Goal: Task Accomplishment & Management: Manage account settings

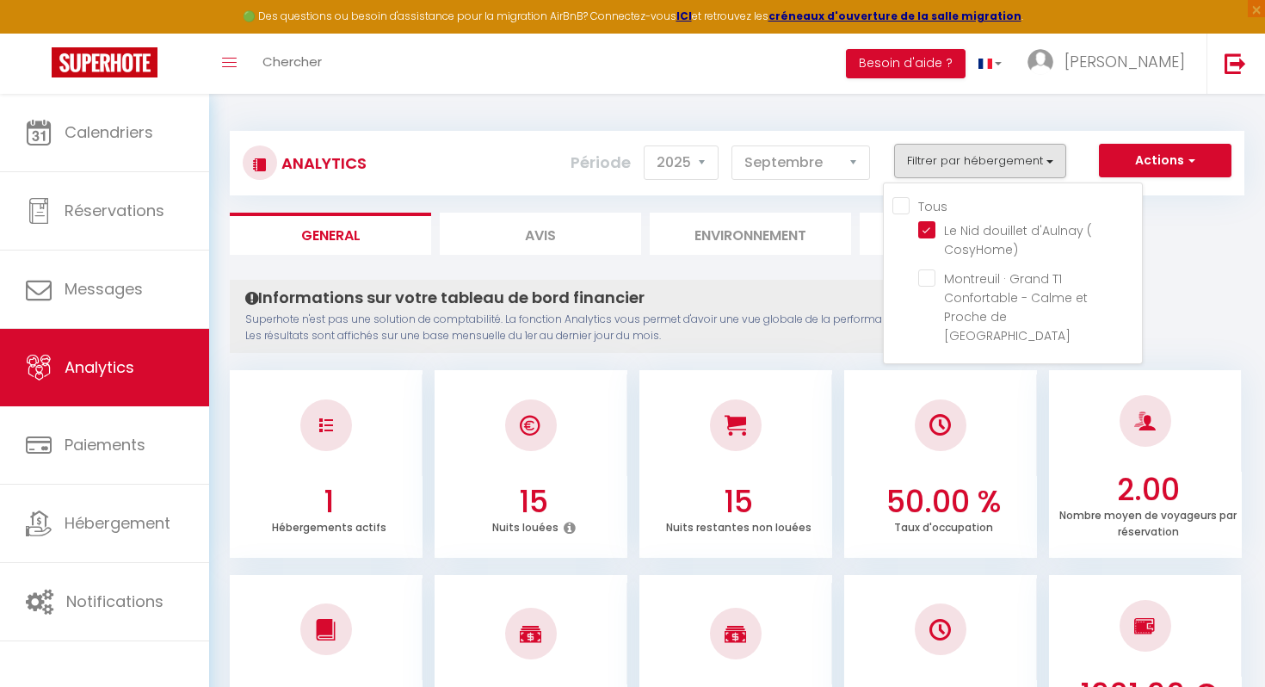
select select "2025"
select select "9"
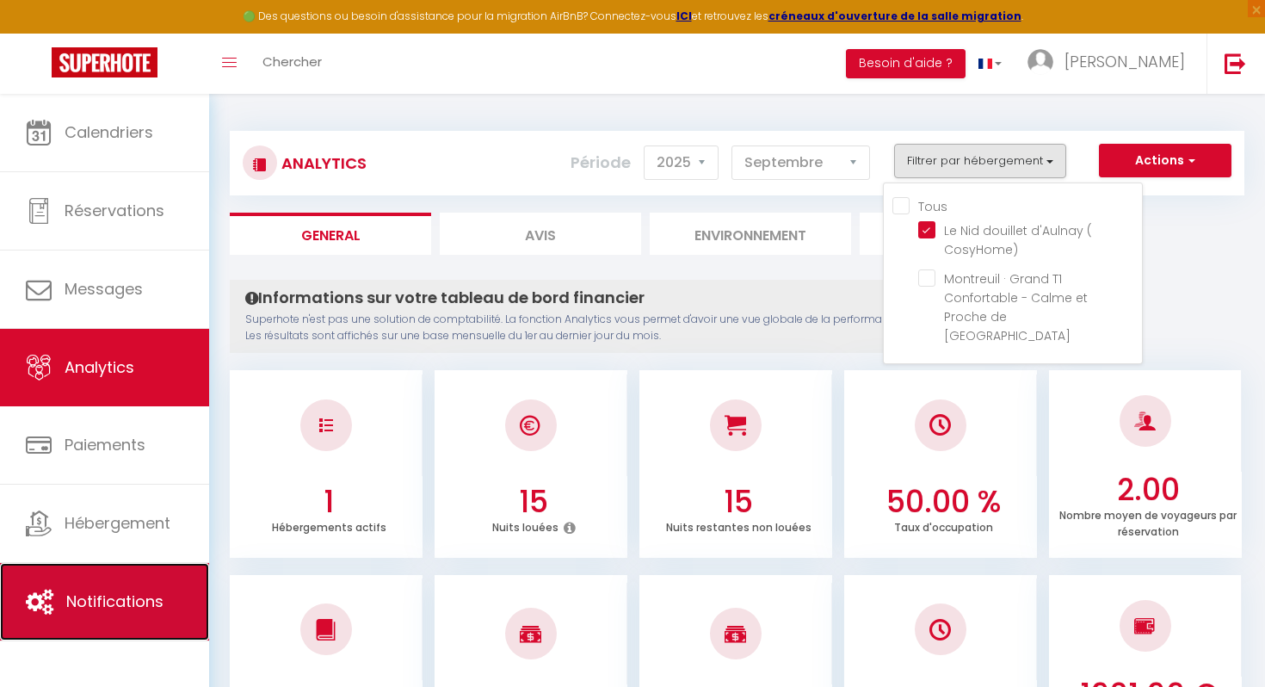
click at [149, 588] on link "Notifications" at bounding box center [104, 601] width 209 height 77
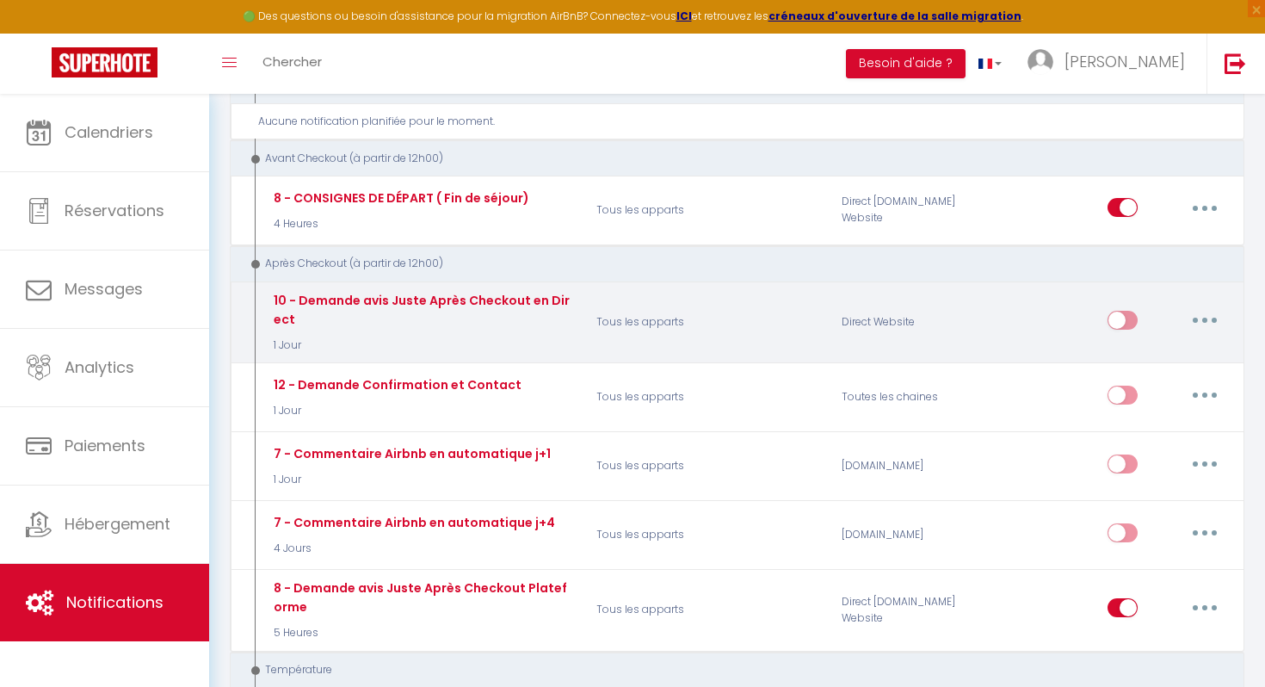
scroll to position [1361, 0]
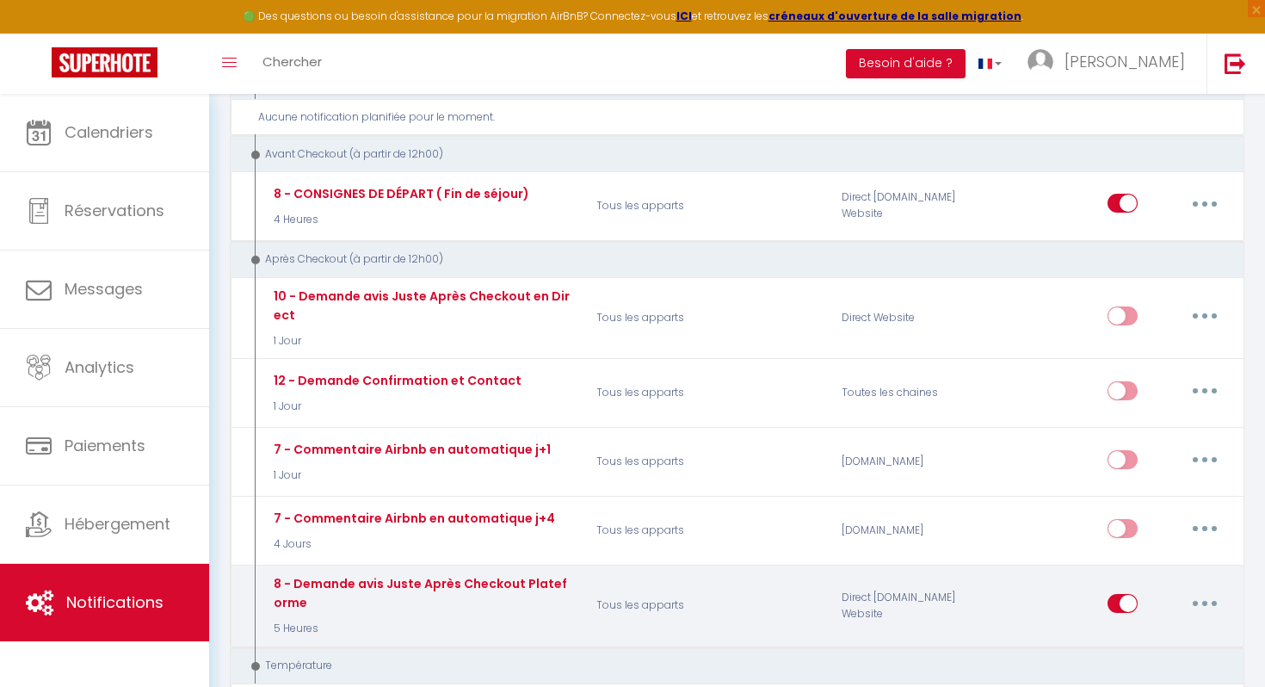
click at [1128, 594] on input "checkbox" at bounding box center [1123, 607] width 30 height 26
checkbox input "false"
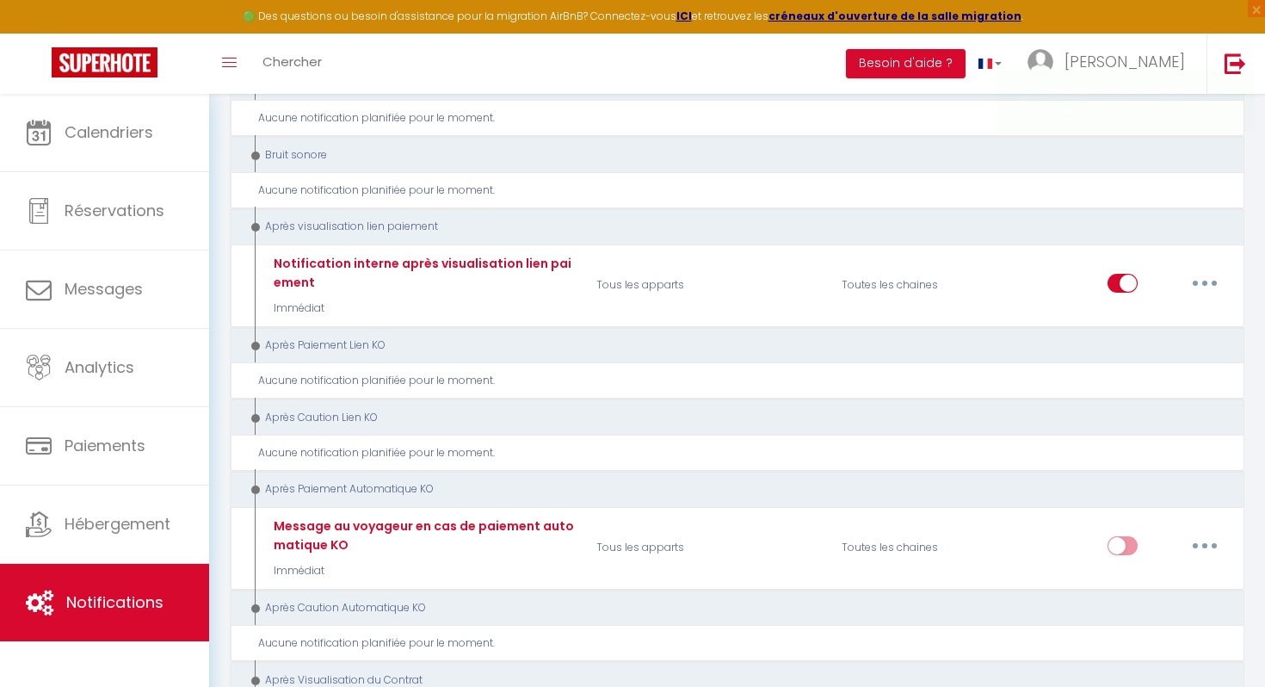
scroll to position [2028, 0]
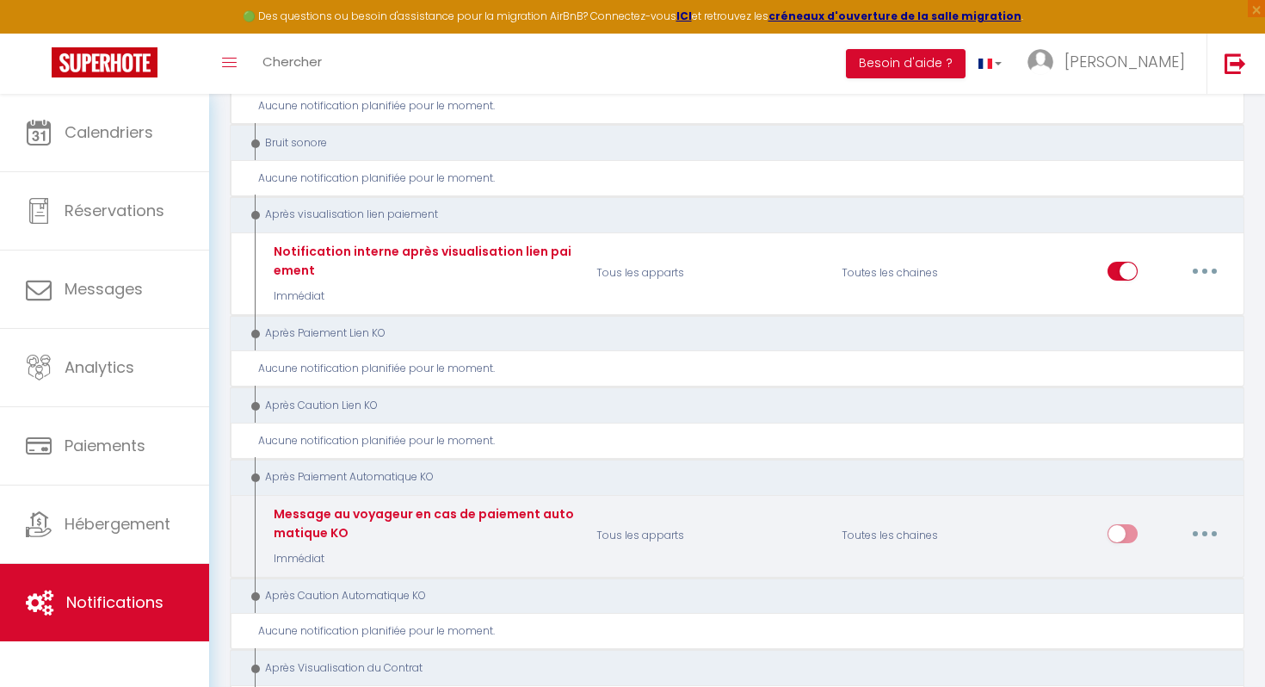
click at [1191, 520] on button "button" at bounding box center [1205, 534] width 48 height 28
click at [1120, 558] on link "Editer" at bounding box center [1159, 572] width 127 height 29
type input "Message au voyageur en cas de paiement automatique KO"
select select "12"
select select "Immédiat"
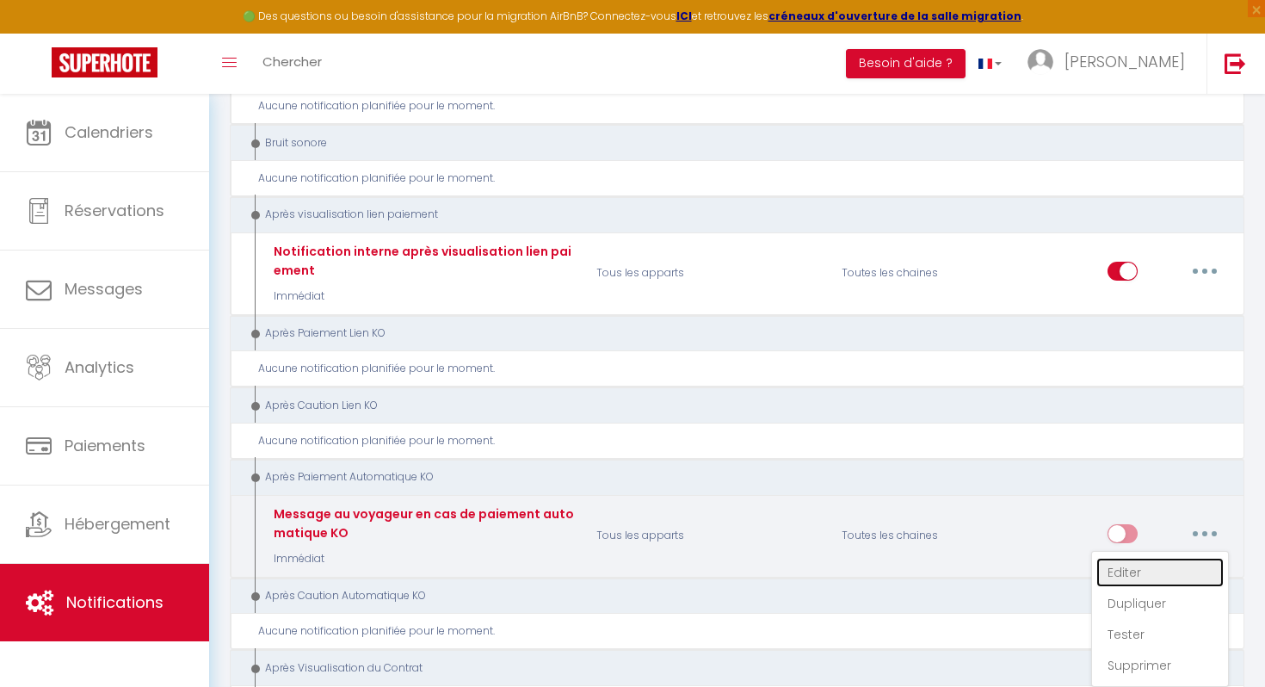
select select
checkbox input "true"
checkbox input "false"
radio input "true"
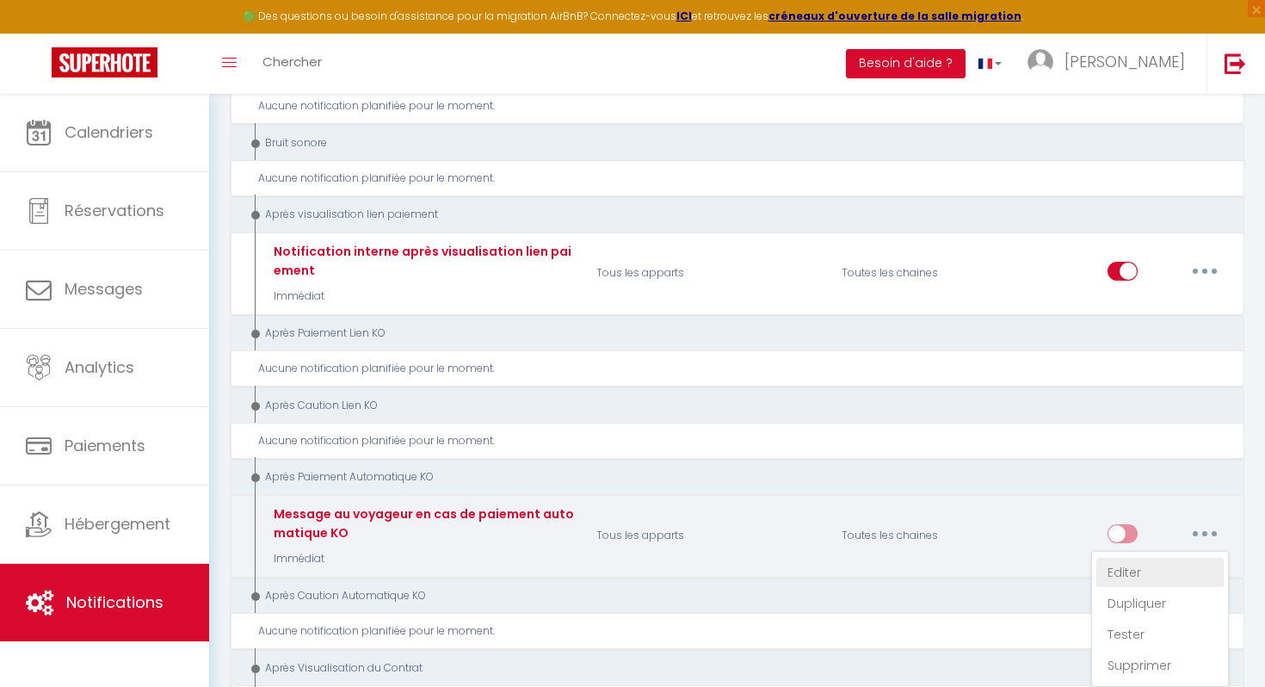
type input "Votre réservation n'est pas confirmée - [BOOKING:ID] - [GUEST:FIRST_NAME] [GUES…"
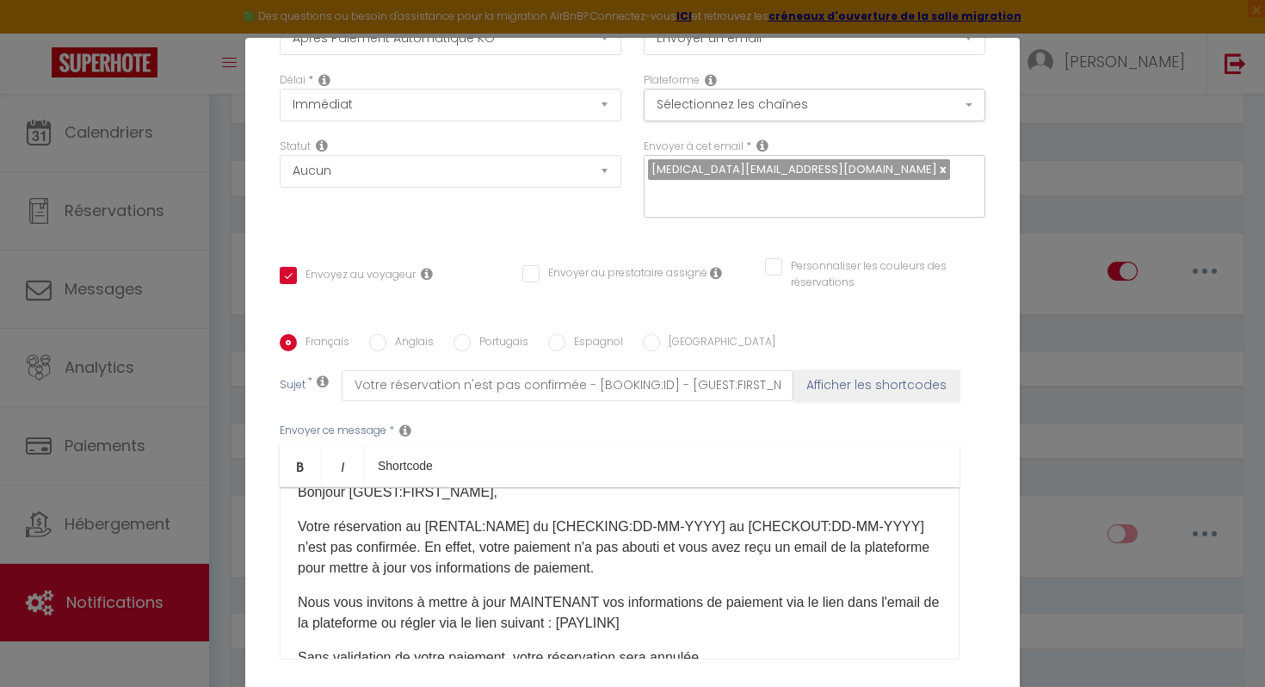
scroll to position [24, 0]
click at [1061, 454] on div "Modifier la notification × Titre * Message au voyageur en cas de paiement autom…" at bounding box center [632, 343] width 1265 height 687
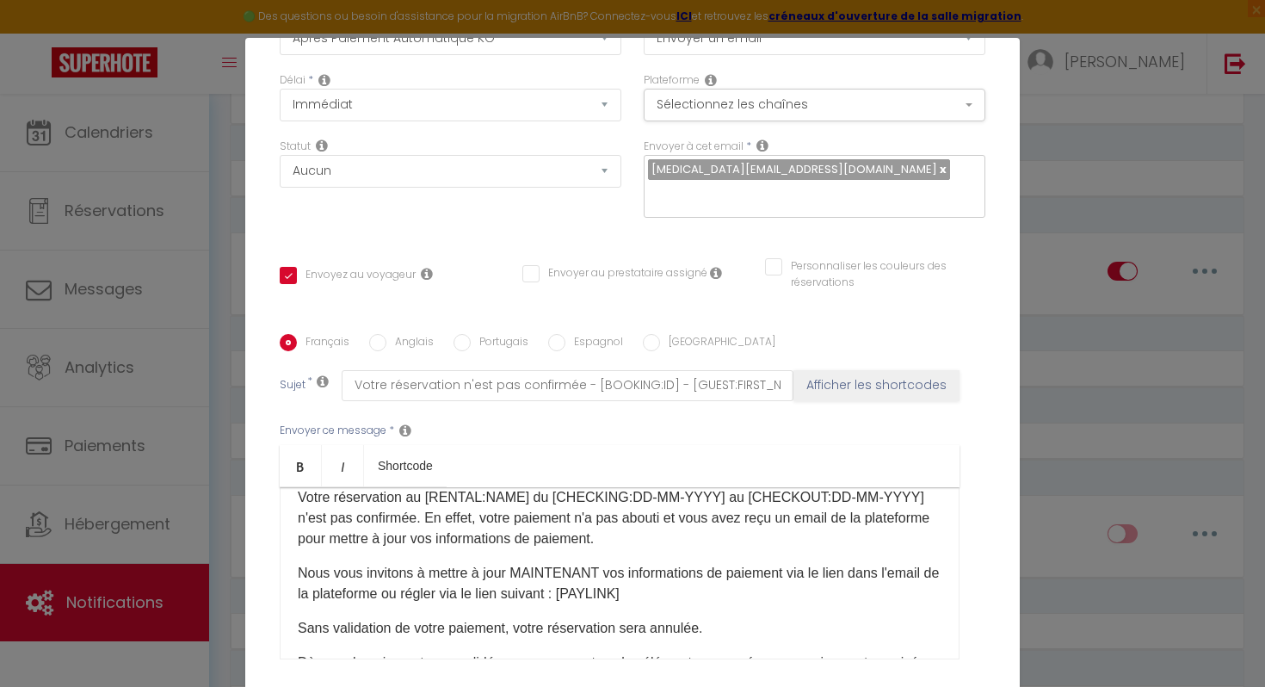
scroll to position [57, 0]
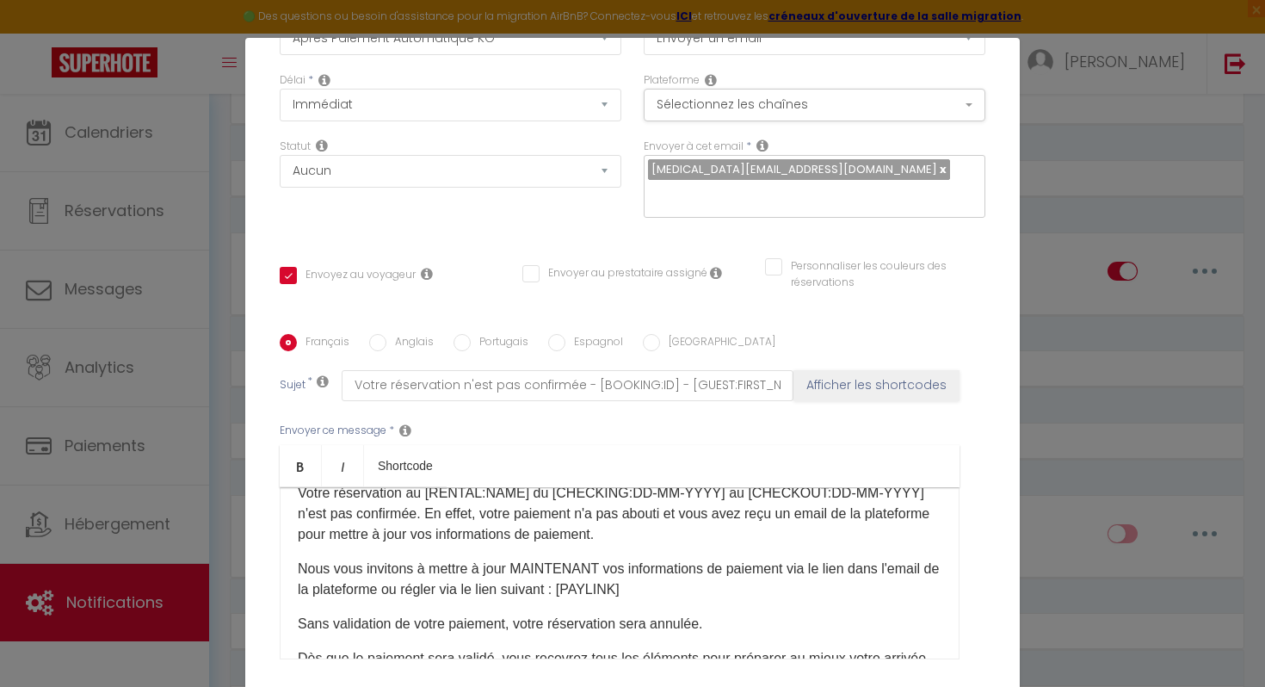
click at [659, 593] on p "Nous vous invitons à mettre à jour MAINTENANT vos informations de paiement via …" at bounding box center [620, 579] width 644 height 41
click at [833, 386] on button "Afficher les shortcodes" at bounding box center [877, 385] width 166 height 31
checkbox input "true"
checkbox input "false"
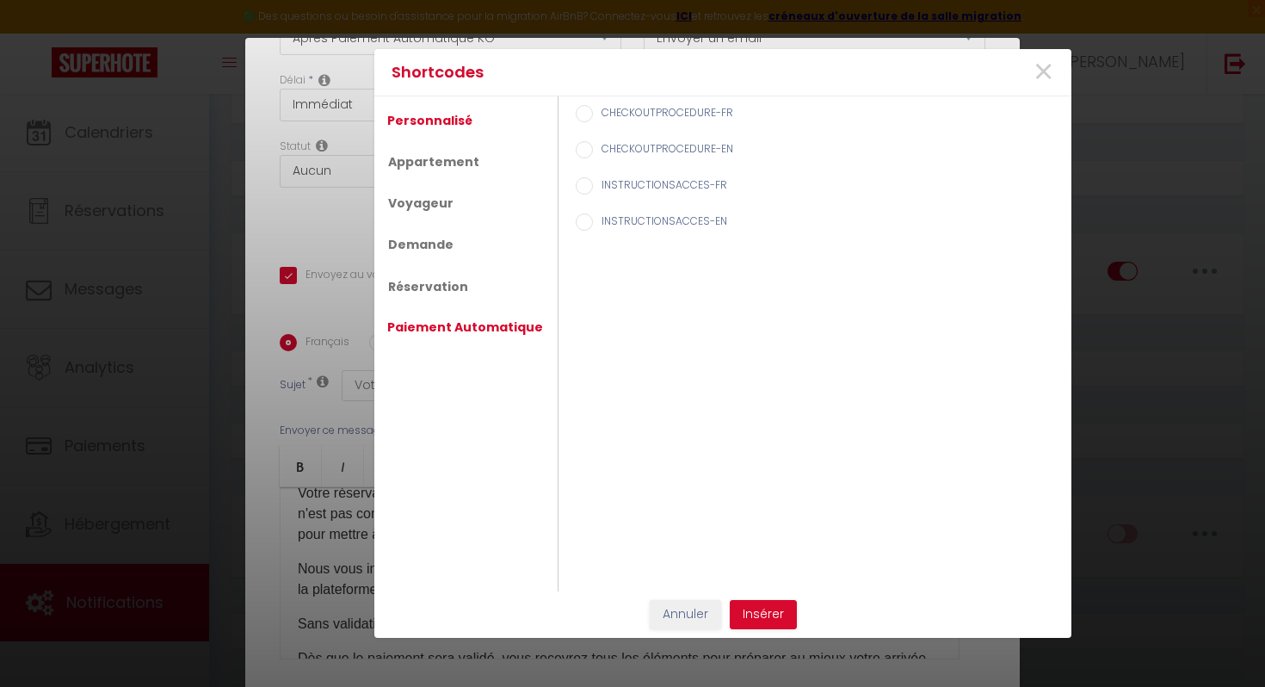
click at [470, 331] on link "Paiement Automatique" at bounding box center [465, 327] width 173 height 31
click at [468, 323] on link "Paiement Automatique" at bounding box center [465, 328] width 173 height 31
click at [420, 288] on link "Réservation" at bounding box center [427, 285] width 97 height 31
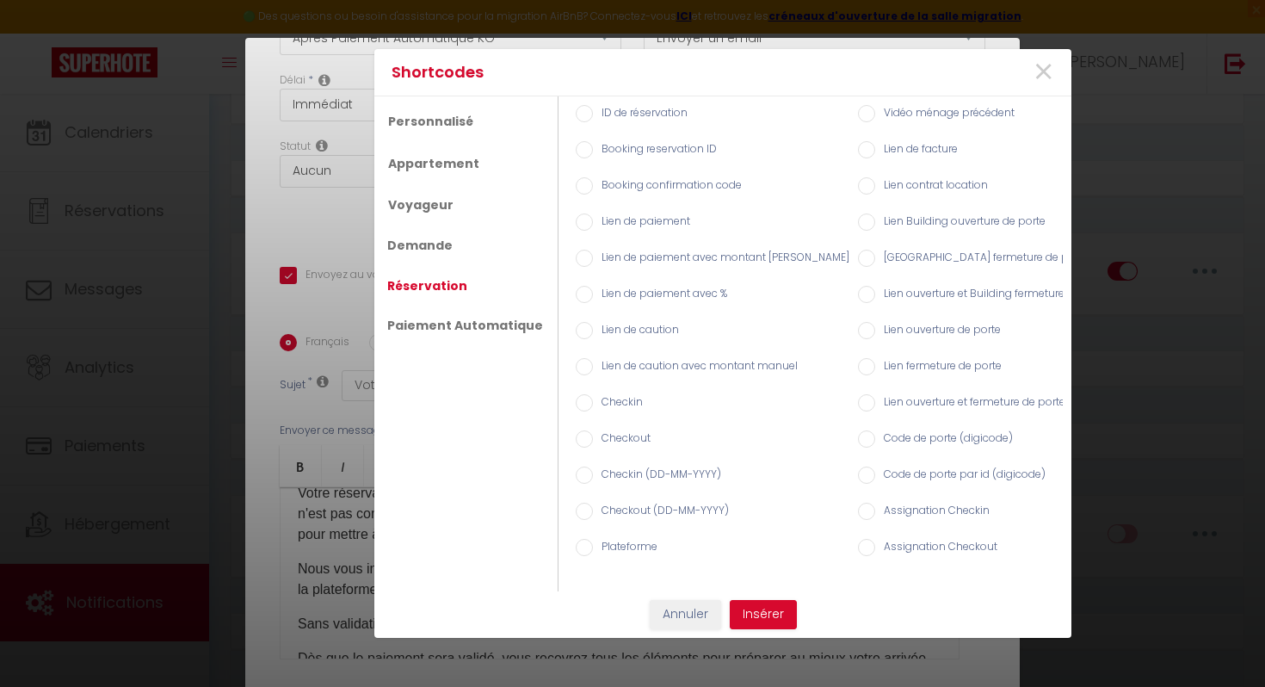
click at [579, 331] on input "Lien de caution" at bounding box center [584, 330] width 17 height 17
radio input "true"
click at [1043, 77] on span "×" at bounding box center [1044, 72] width 22 height 52
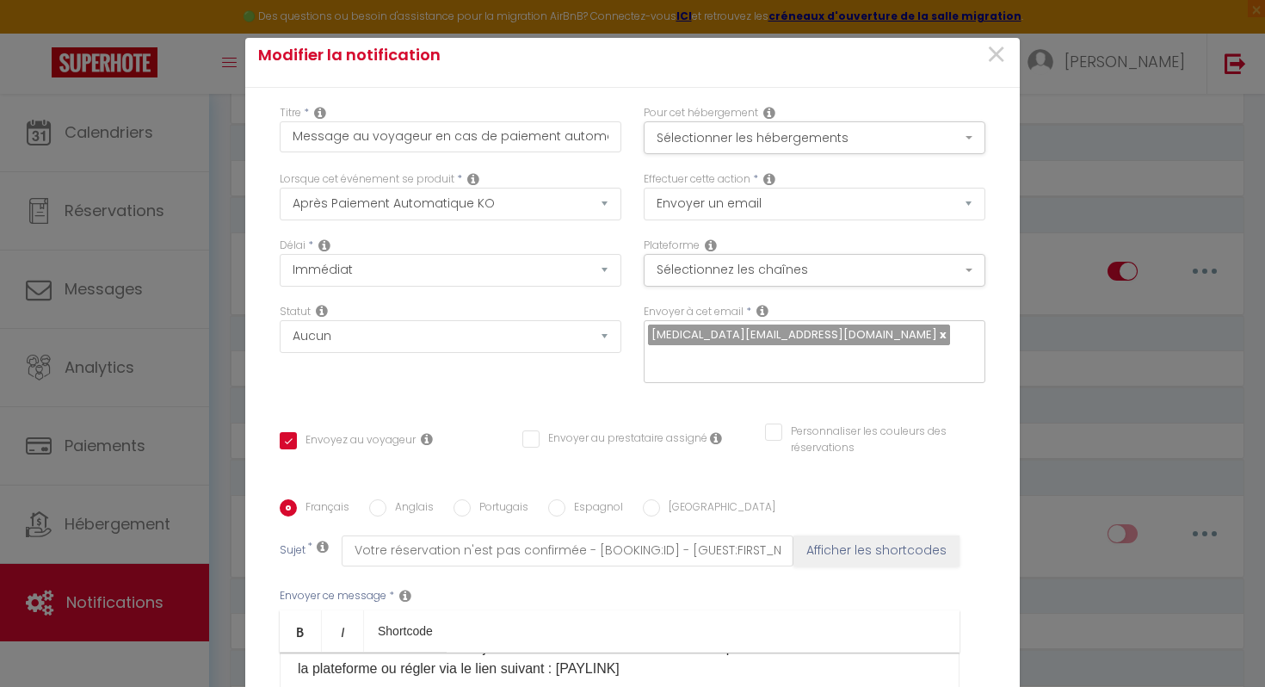
scroll to position [0, 0]
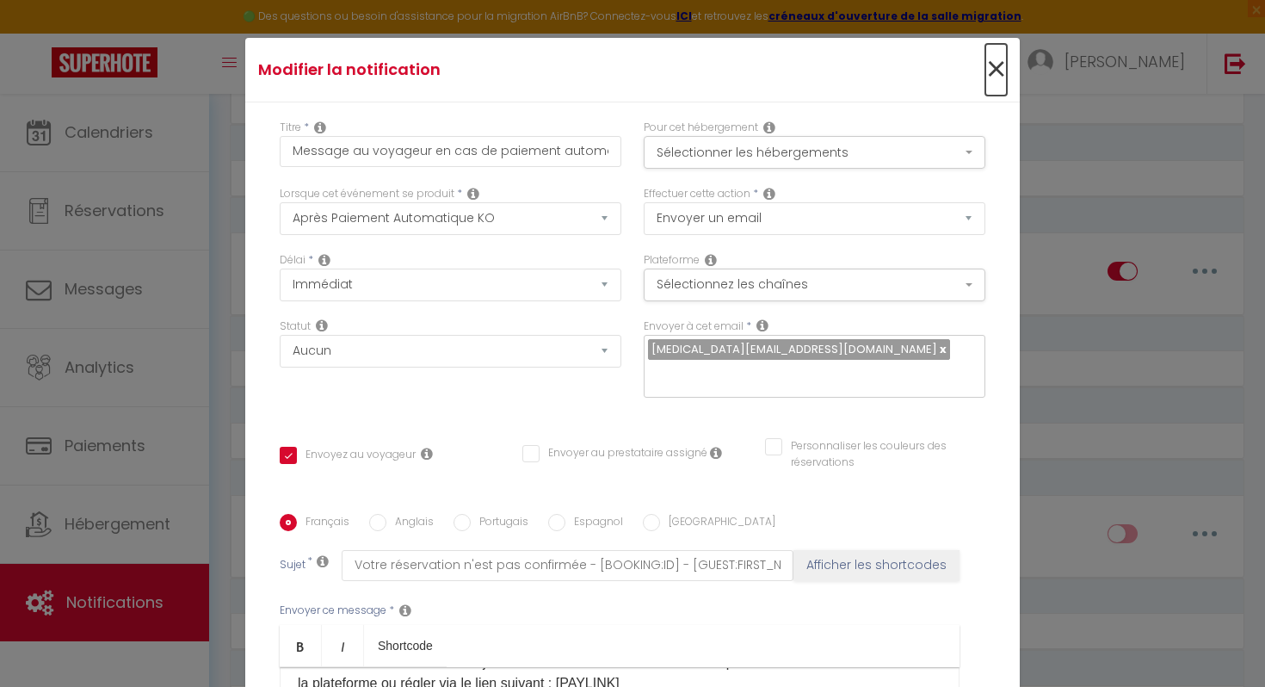
click at [994, 71] on span "×" at bounding box center [996, 70] width 22 height 52
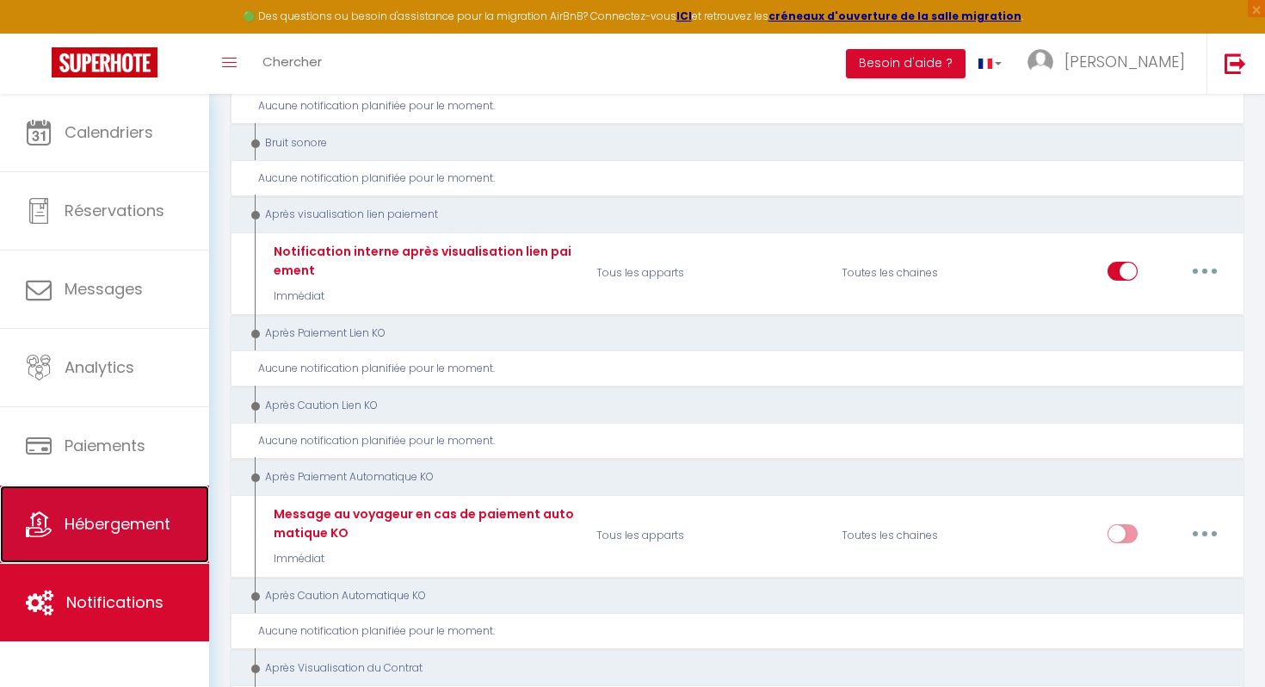
click at [114, 540] on link "Hébergement" at bounding box center [104, 523] width 209 height 77
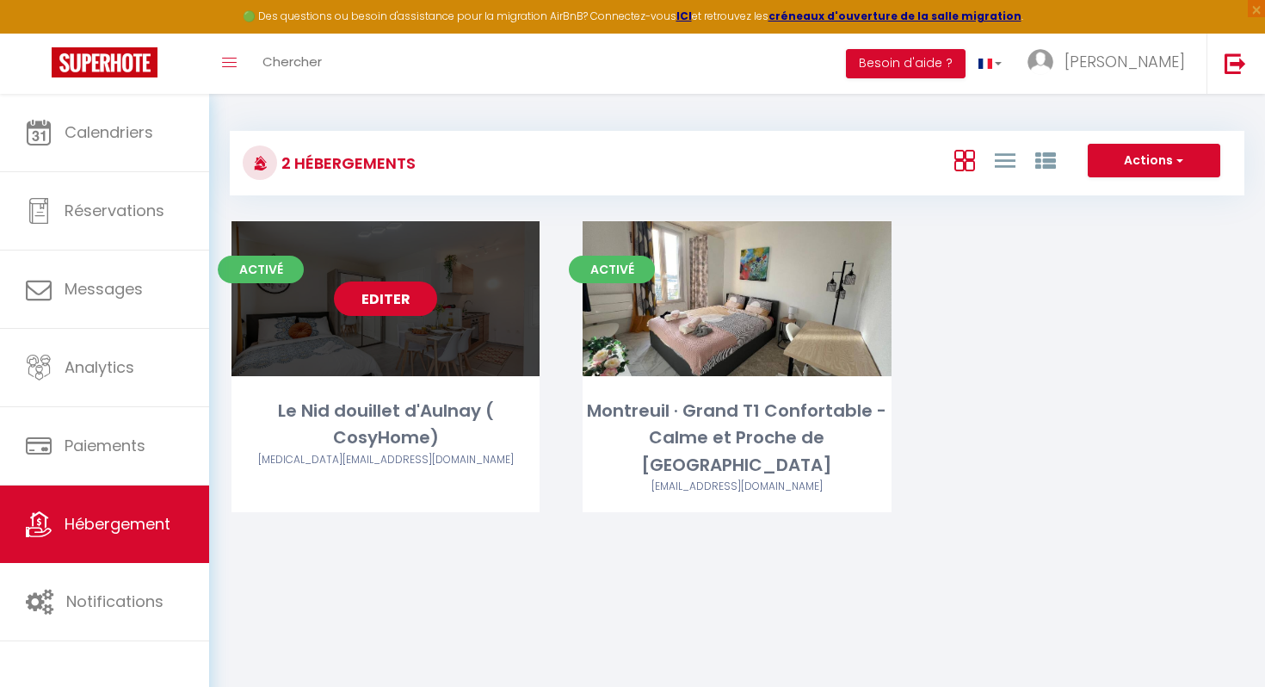
click at [371, 294] on link "Editer" at bounding box center [385, 298] width 103 height 34
click at [374, 294] on link "Editer" at bounding box center [385, 298] width 103 height 34
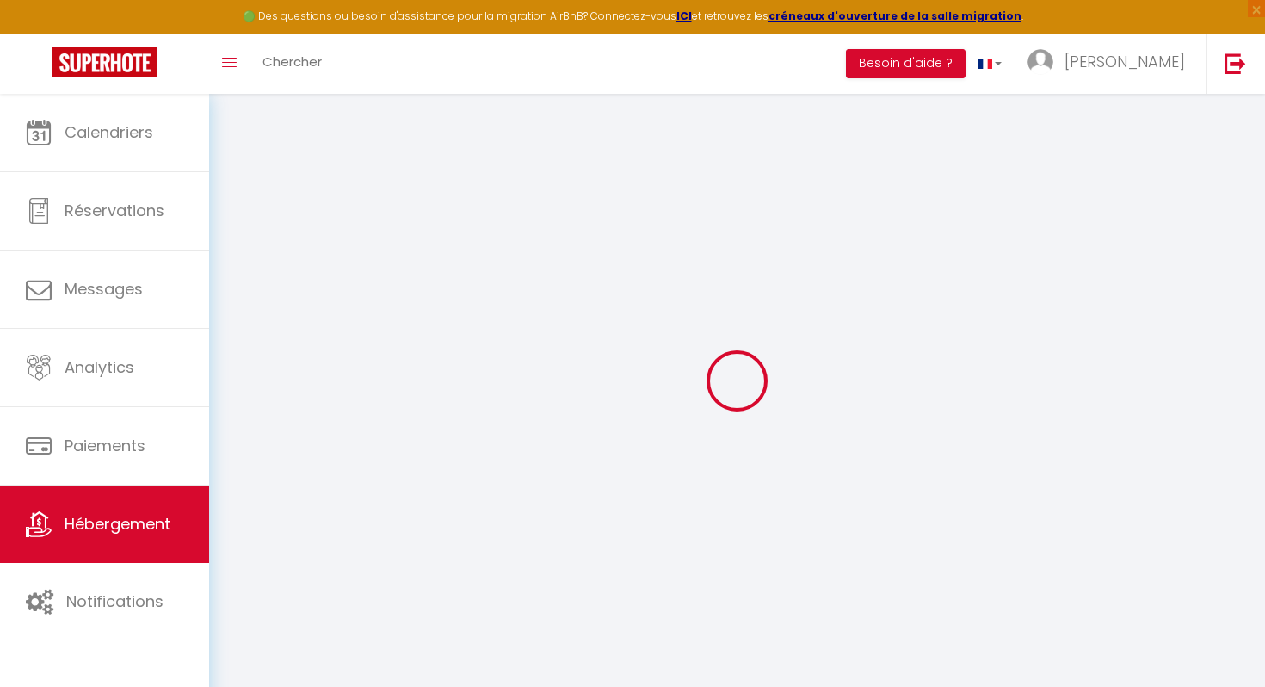
select select "16:00"
select select "23:00"
select select "11:00"
select select "30"
select select "120"
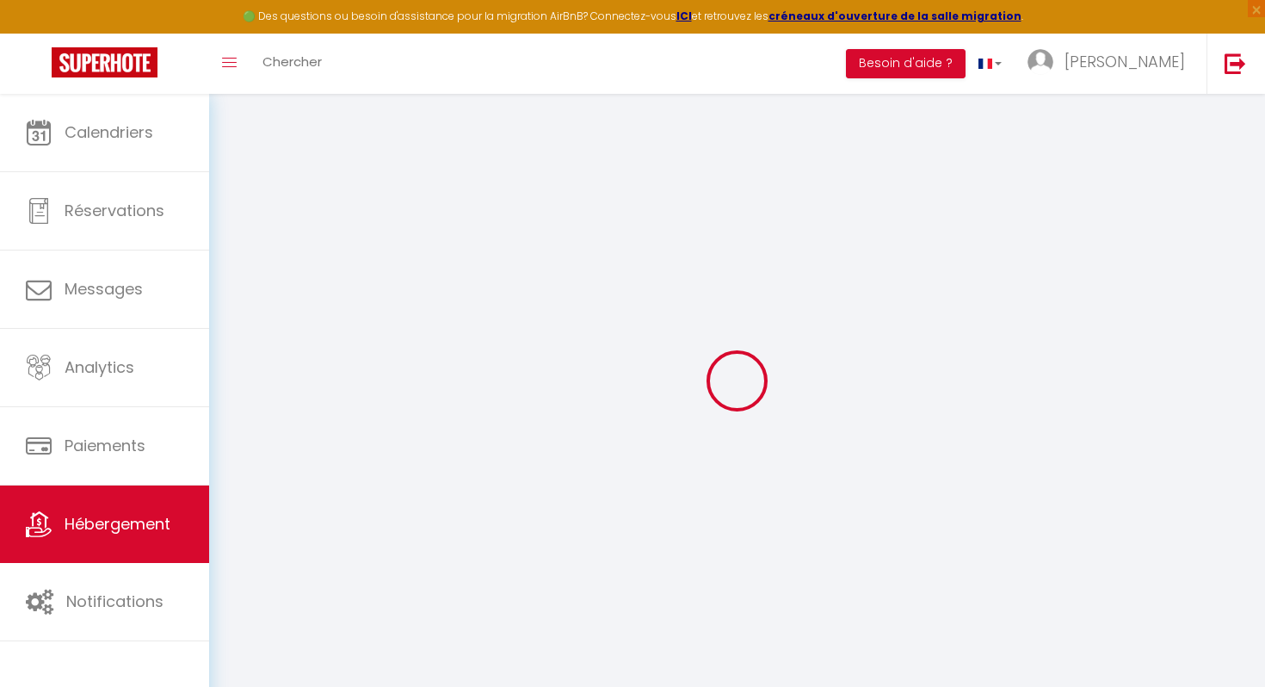
select select "49584"
checkbox input "false"
checkbox input "true"
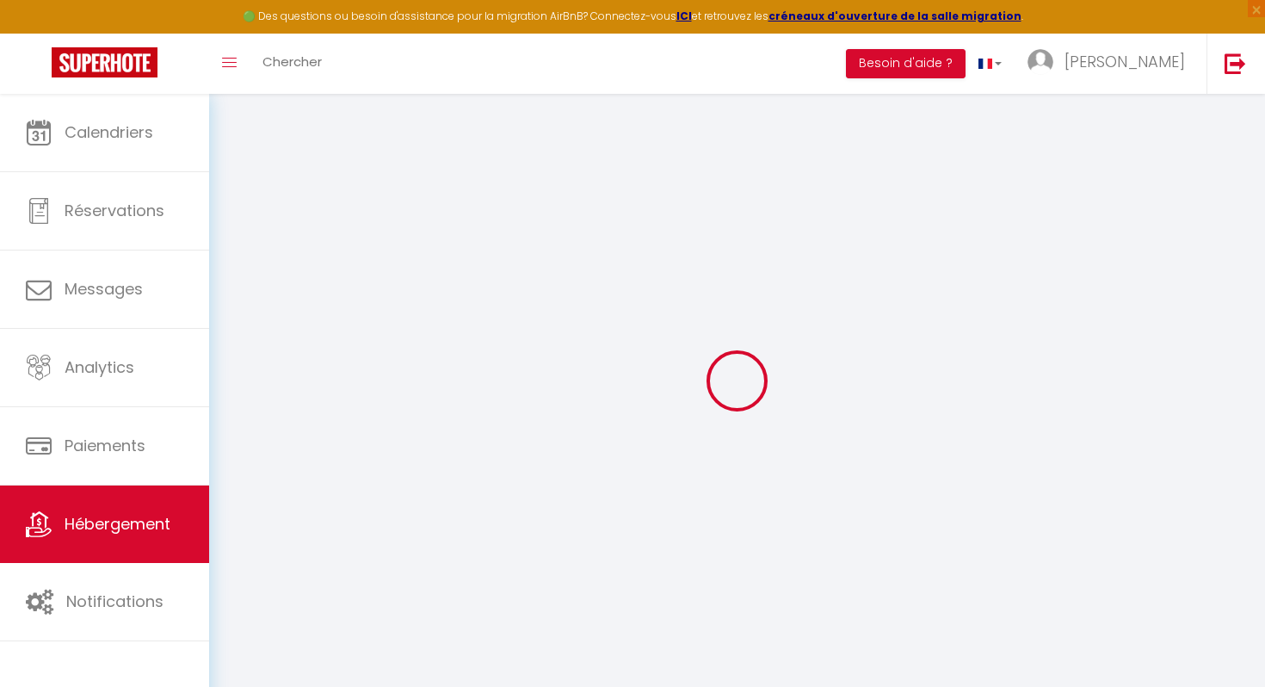
checkbox input "false"
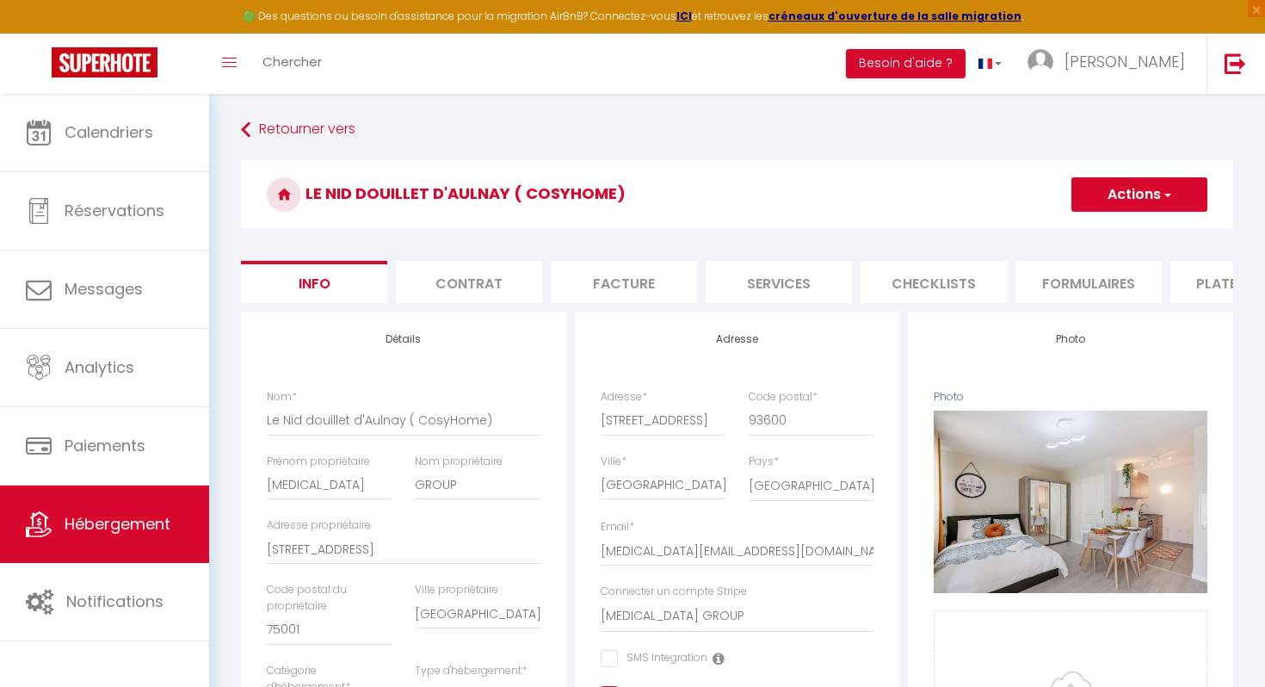
checkbox input "false"
checkbox input "true"
checkbox input "false"
click at [482, 286] on li "Contrat" at bounding box center [469, 282] width 146 height 42
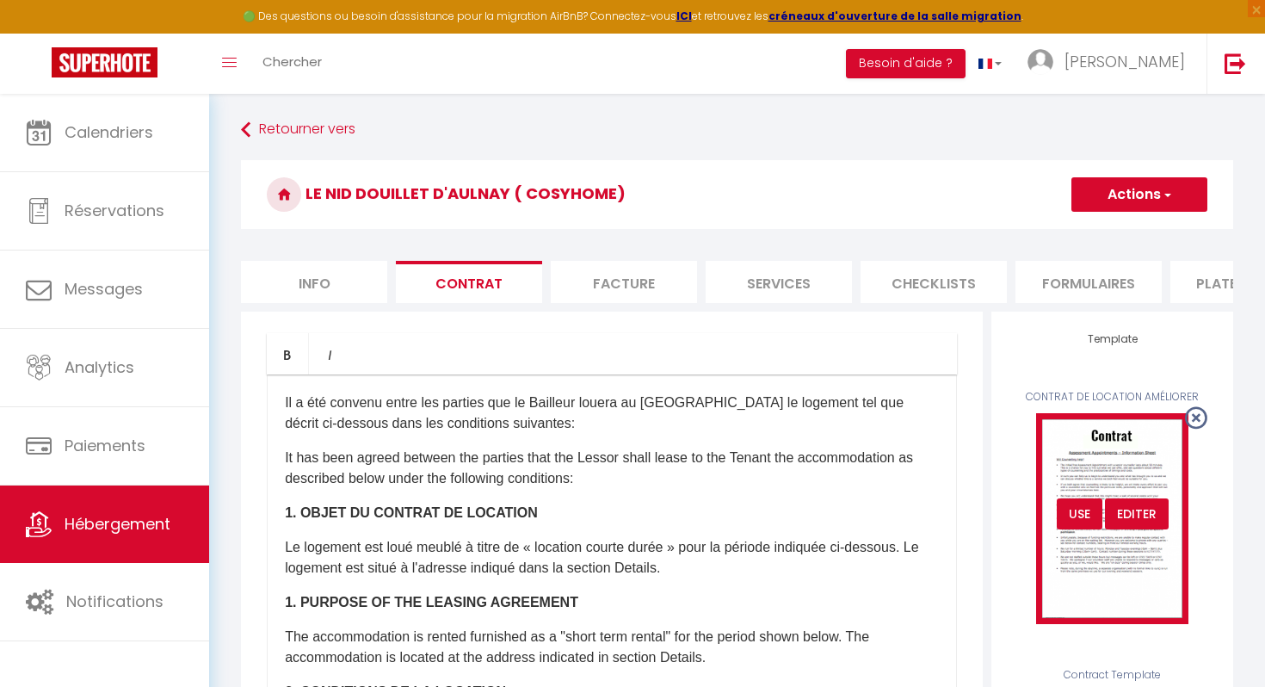
click at [1133, 510] on div "Editer" at bounding box center [1137, 513] width 64 height 31
type input "CONTRAT DE LOCATION AMÉLIORER"
click at [1133, 512] on div "Editer" at bounding box center [1137, 513] width 64 height 31
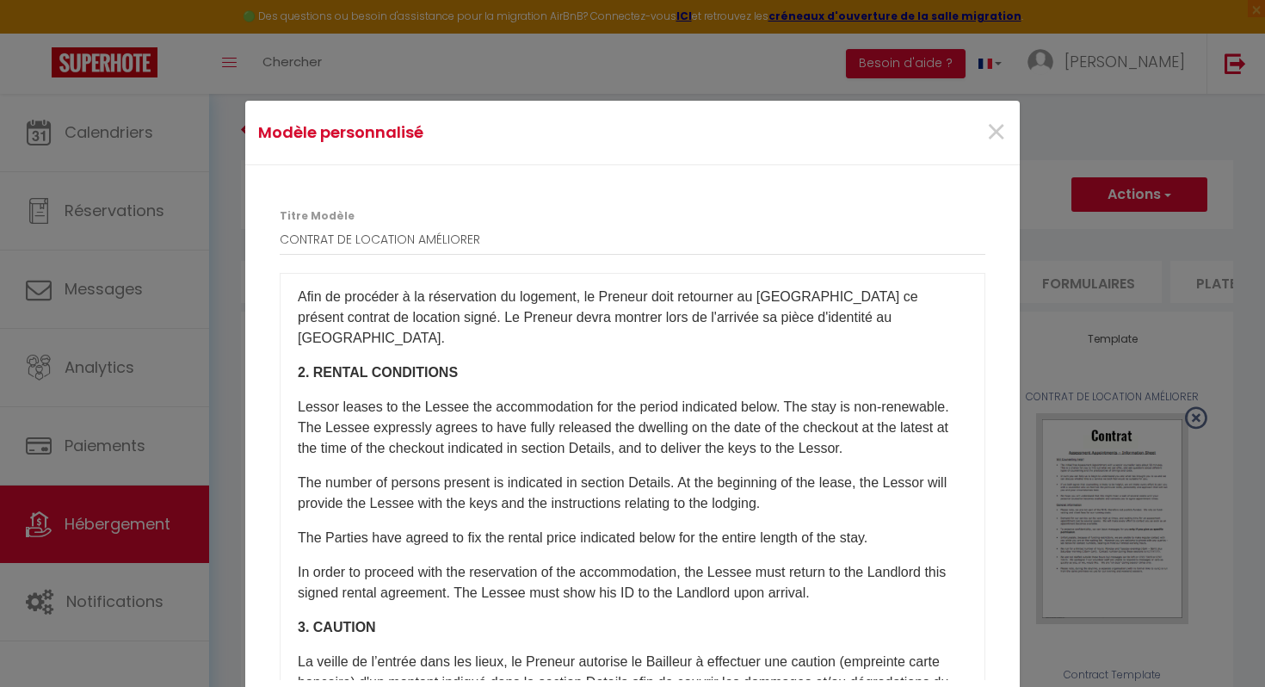
scroll to position [536, 0]
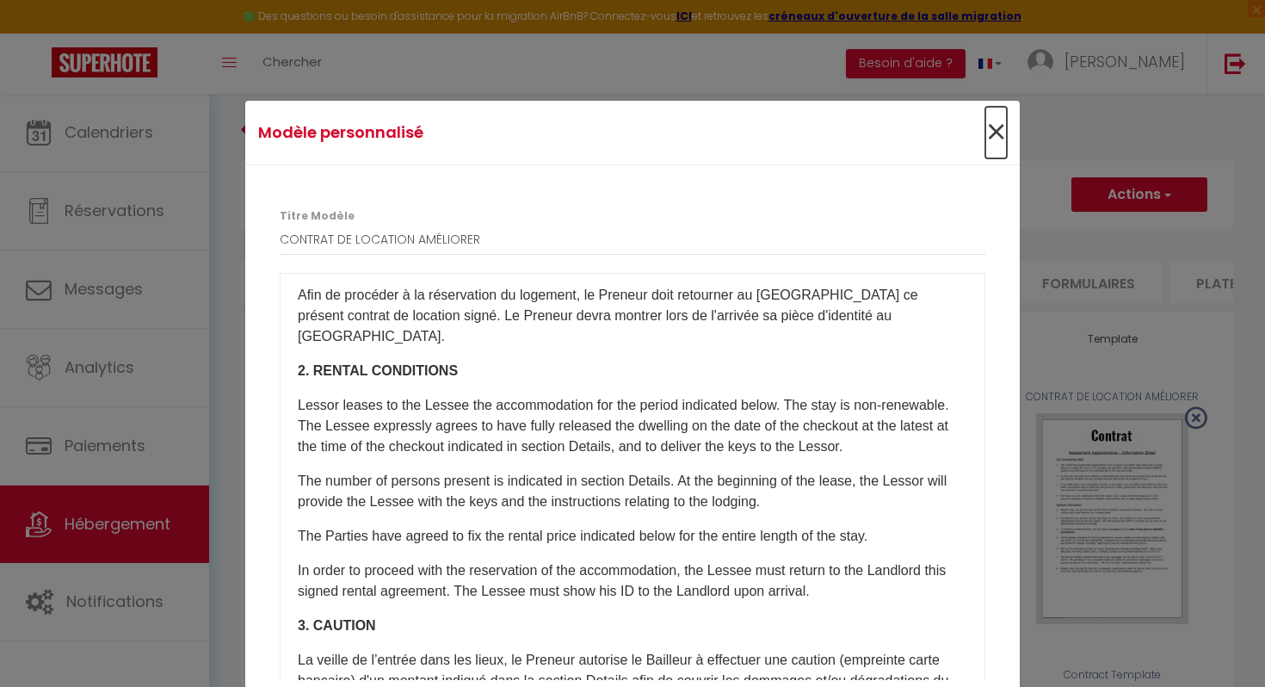
click at [997, 133] on span "×" at bounding box center [996, 133] width 22 height 52
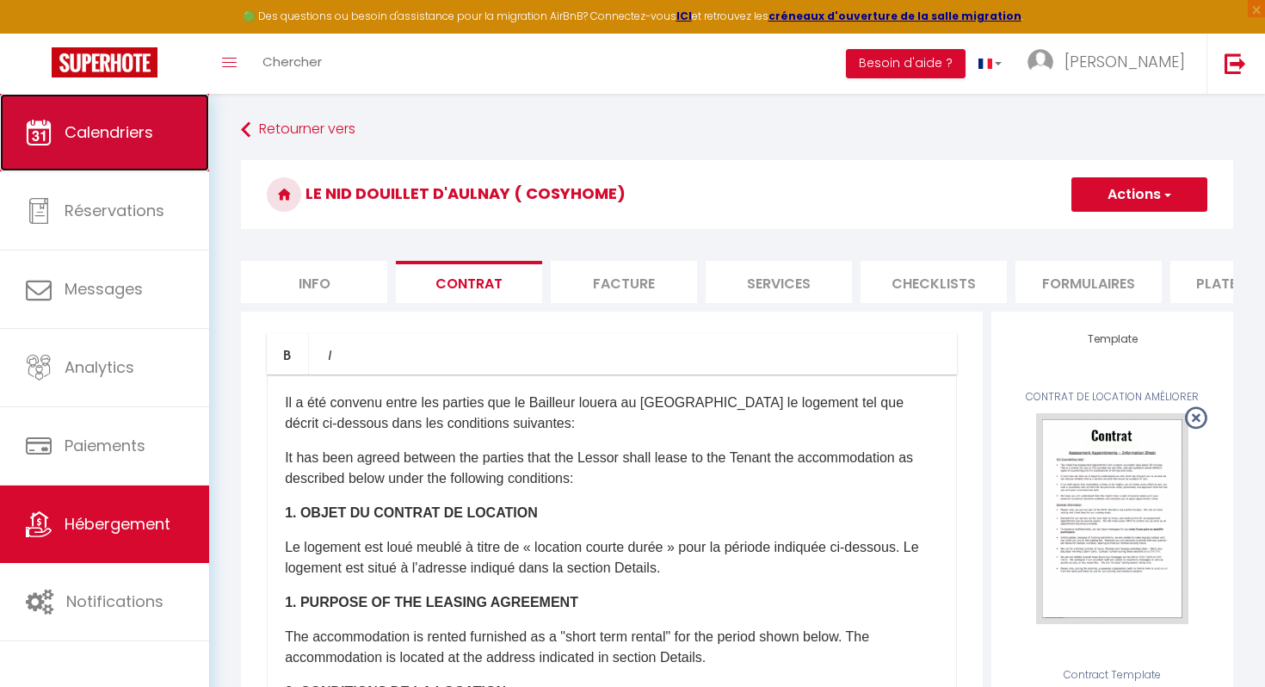
click at [116, 129] on span "Calendriers" at bounding box center [109, 132] width 89 height 22
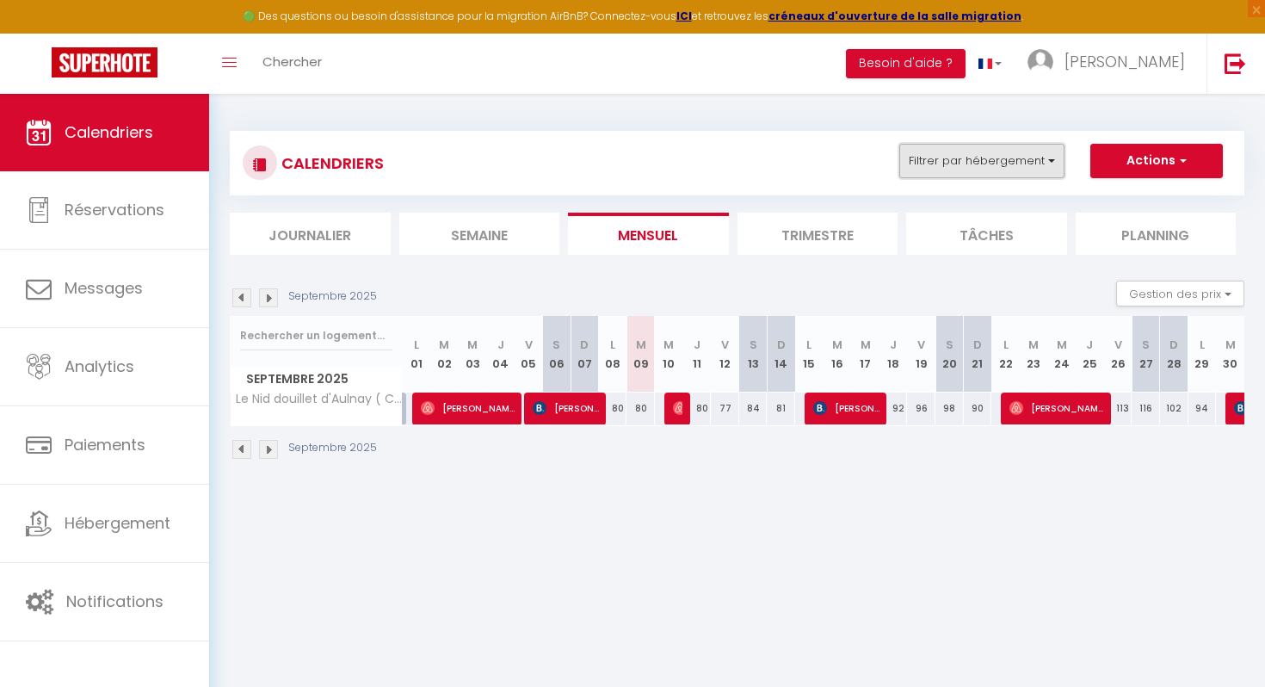
click at [1045, 156] on button "Filtrer par hébergement" at bounding box center [981, 161] width 165 height 34
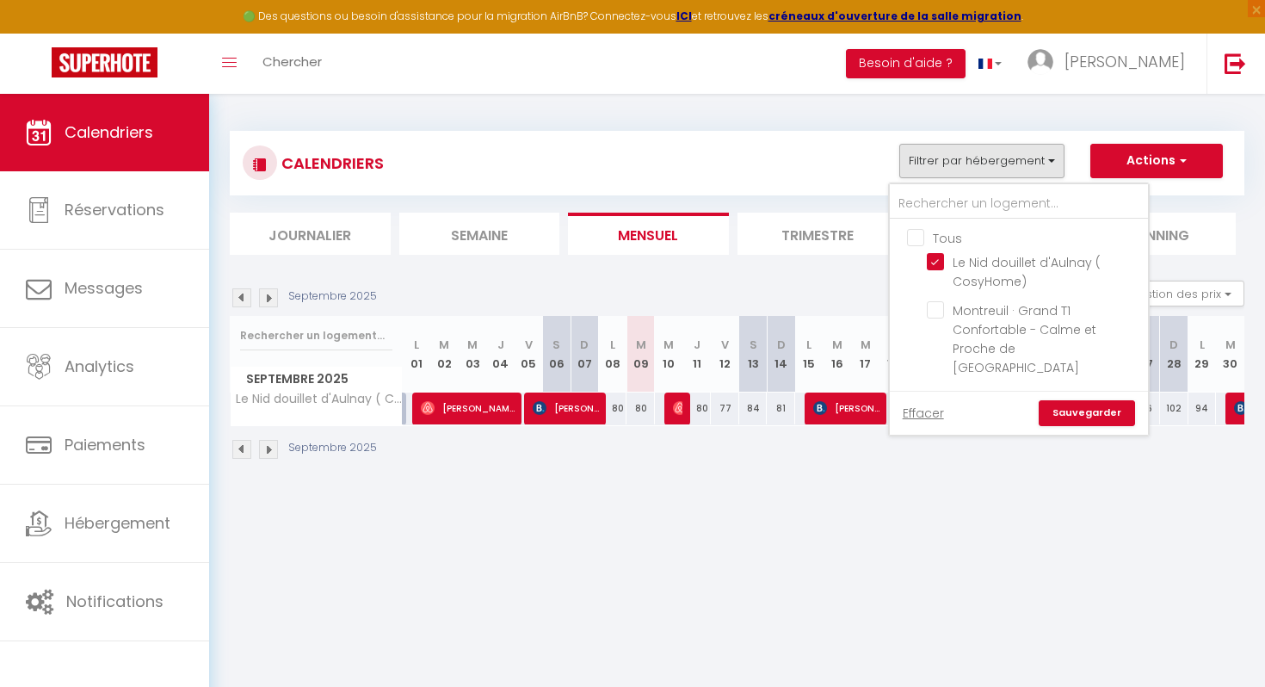
click at [921, 232] on input "Tous" at bounding box center [1036, 236] width 258 height 17
checkbox input "true"
click at [1070, 400] on link "Sauvegarder" at bounding box center [1087, 413] width 96 height 26
